Goal: Task Accomplishment & Management: Manage account settings

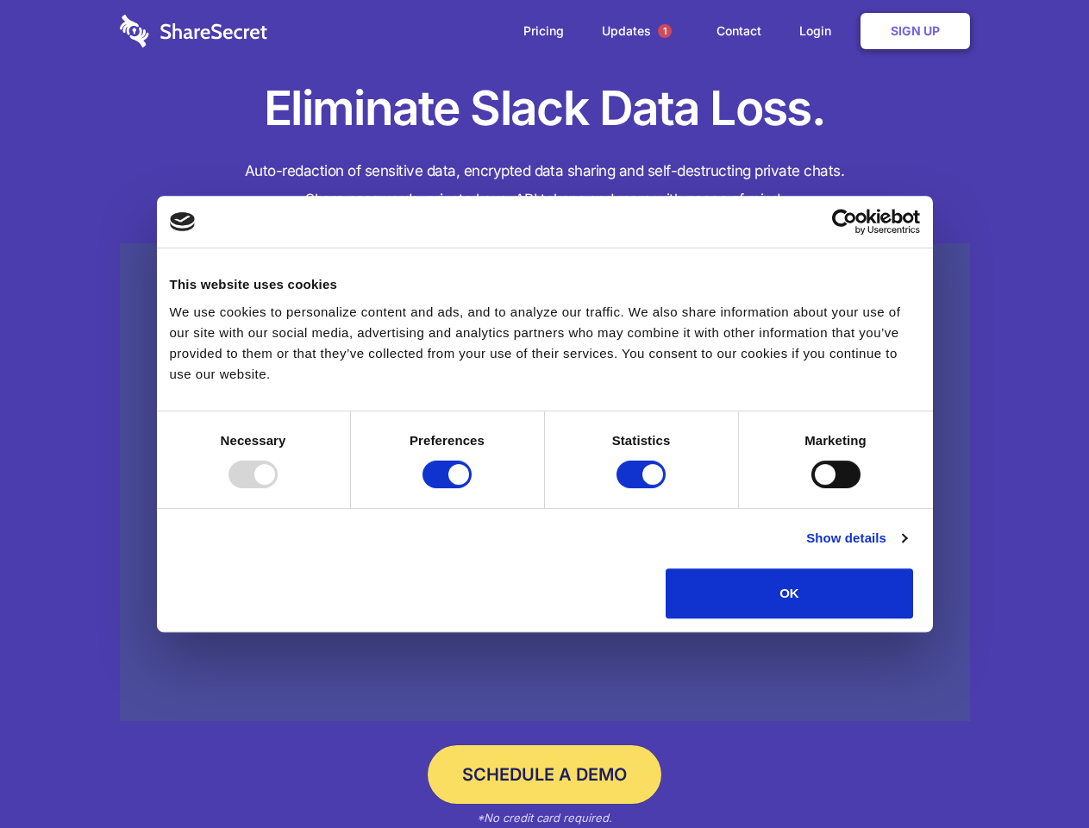
click at [278, 488] on div at bounding box center [253, 475] width 49 height 28
click at [472, 488] on input "Preferences" at bounding box center [447, 475] width 49 height 28
checkbox input "false"
click at [643, 488] on input "Statistics" at bounding box center [641, 475] width 49 height 28
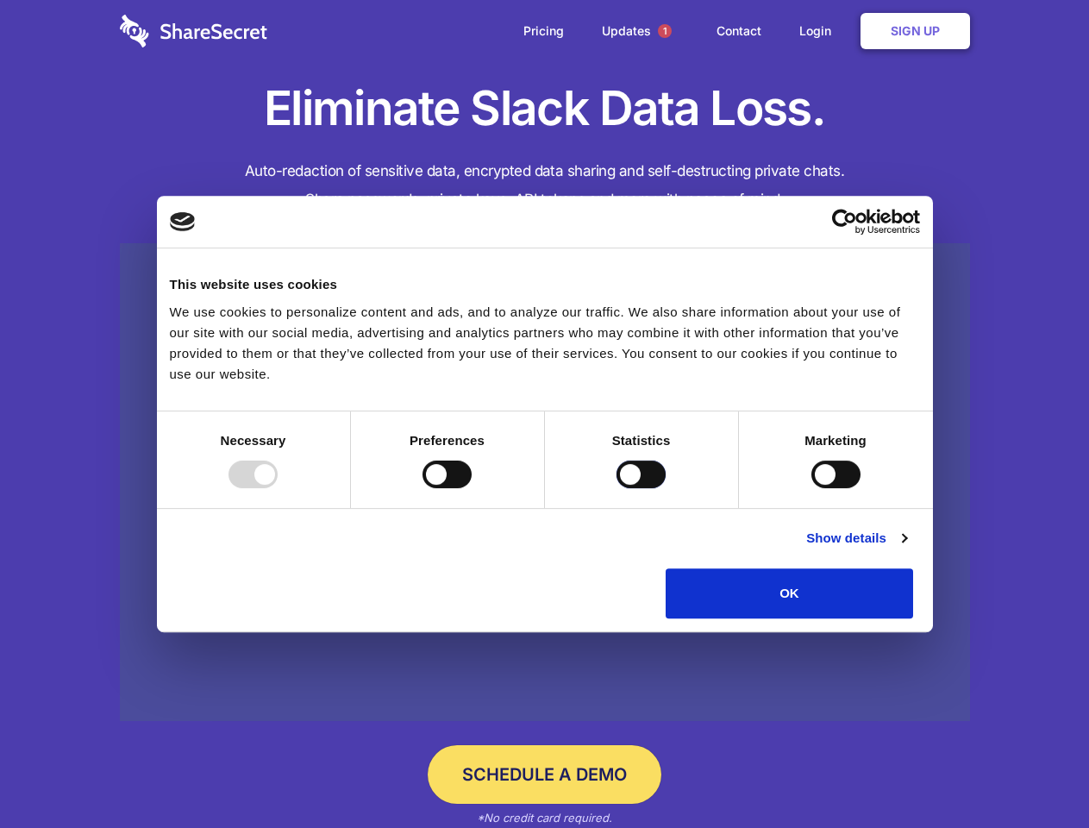
checkbox input "false"
click at [812, 488] on input "Marketing" at bounding box center [836, 475] width 49 height 28
checkbox input "true"
click at [906, 549] on link "Show details" at bounding box center [856, 538] width 100 height 21
